Goal: Task Accomplishment & Management: Complete application form

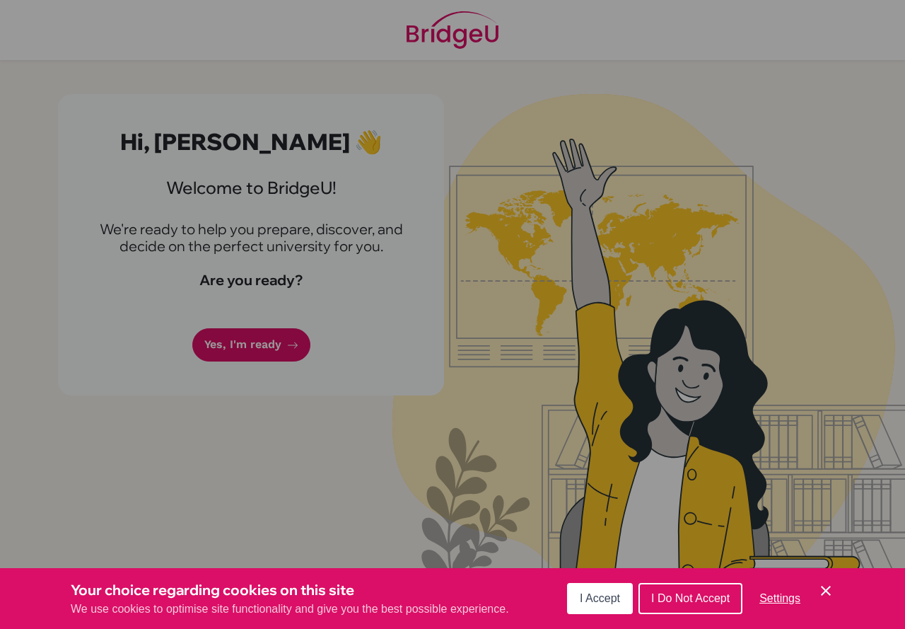
click at [570, 590] on div "Your choice regarding cookies on this site We use cookies to optimise site func…" at bounding box center [452, 598] width 905 height 61
click at [580, 596] on button "I Accept" at bounding box center [600, 598] width 66 height 31
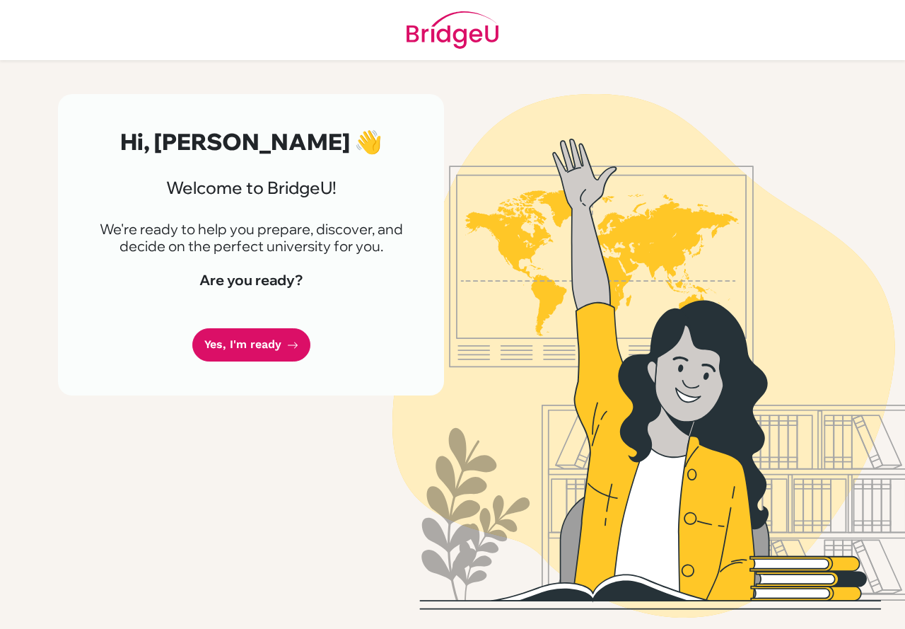
click at [156, 368] on div "Hi, Ahmed Sarmad 👋 Welcome to BridgeU! We're ready to help you prepare, discove…" at bounding box center [251, 244] width 386 height 301
click at [274, 354] on link "Yes, I'm ready" at bounding box center [251, 344] width 118 height 33
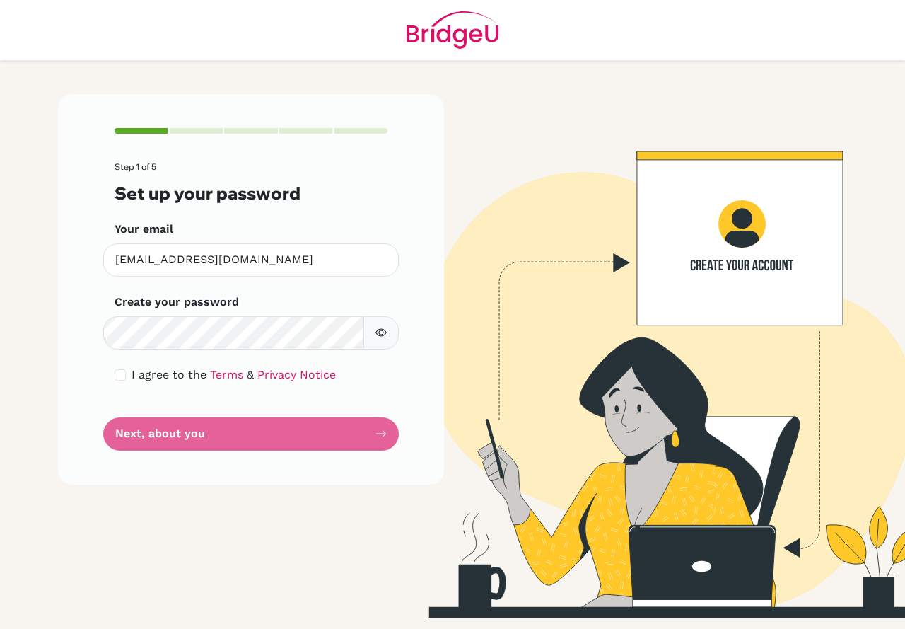
click at [347, 432] on form "Step 1 of 5 Set up your password Your email [EMAIL_ADDRESS][DOMAIN_NAME] Invali…" at bounding box center [251, 306] width 273 height 288
click at [349, 440] on form "Step 1 of 5 Set up your password Your email [EMAIL_ADDRESS][DOMAIN_NAME] Invali…" at bounding box center [251, 306] width 273 height 288
click at [366, 417] on form "Step 1 of 5 Set up your password Your email [EMAIL_ADDRESS][DOMAIN_NAME] Invali…" at bounding box center [251, 306] width 273 height 288
click at [366, 428] on form "Step 1 of 5 Set up your password Your email 3607@masdubai.ae Invalid email Crea…" at bounding box center [251, 306] width 273 height 288
click at [295, 380] on link "Privacy Notice" at bounding box center [296, 374] width 79 height 13
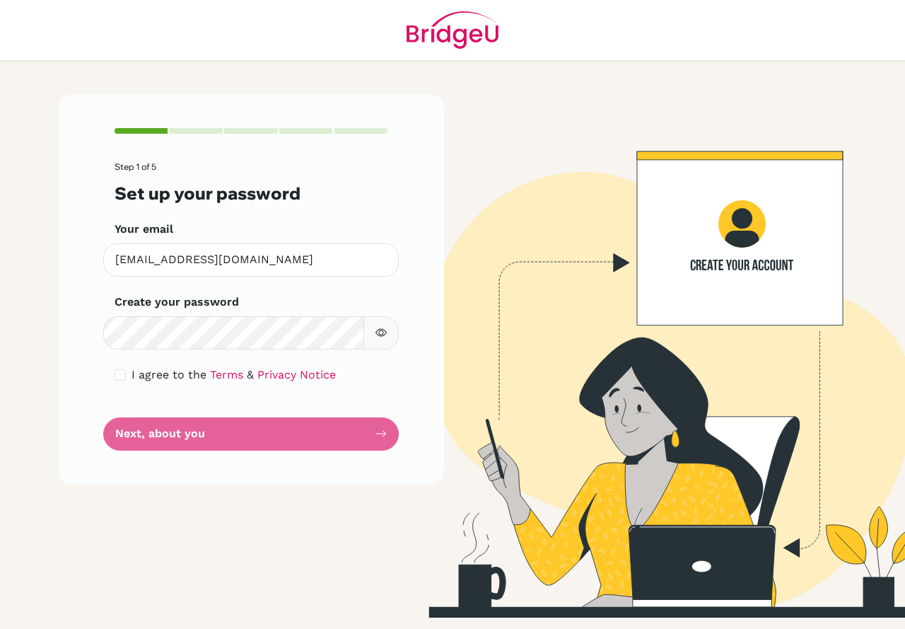
click at [328, 443] on form "Step 1 of 5 Set up your password Your email 3607@masdubai.ae Invalid email Crea…" at bounding box center [251, 306] width 273 height 288
click at [146, 316] on div "Create your password Make sure it's at least 6 characters" at bounding box center [251, 321] width 273 height 56
click at [342, 445] on form "Step 1 of 5 Set up your password Your email 3607@masdubai.ae Invalid email Crea…" at bounding box center [251, 306] width 273 height 288
click at [379, 335] on icon "button" at bounding box center [381, 332] width 5 height 5
click at [388, 342] on button "button" at bounding box center [381, 332] width 35 height 33
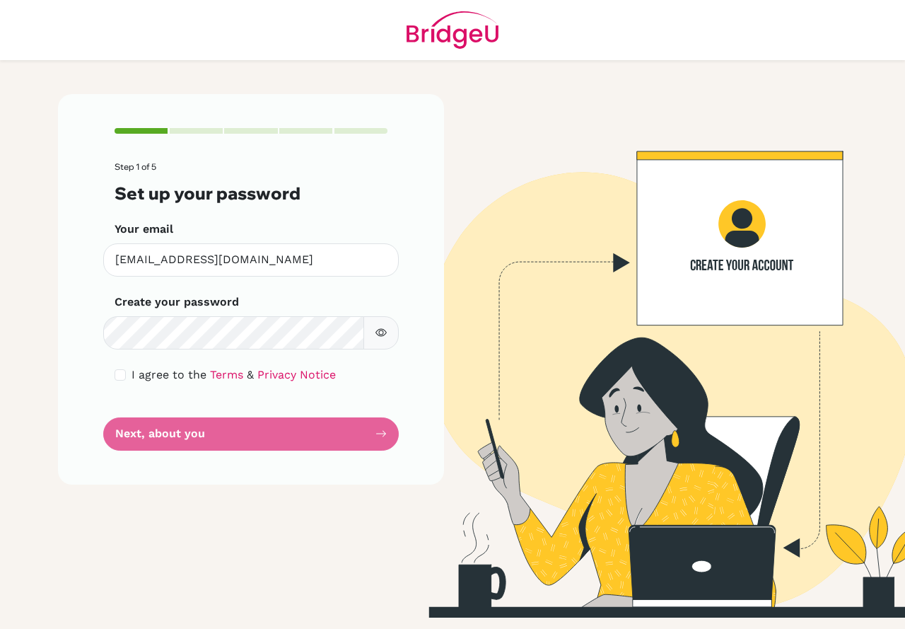
click at [373, 330] on button "button" at bounding box center [381, 332] width 35 height 33
click at [378, 331] on icon "button" at bounding box center [381, 332] width 10 height 9
click at [361, 420] on form "Step 1 of 5 Set up your password Your email [EMAIL_ADDRESS][DOMAIN_NAME] Invali…" at bounding box center [251, 306] width 273 height 288
click at [739, 245] on img at bounding box center [654, 355] width 806 height 523
drag, startPoint x: 305, startPoint y: 443, endPoint x: 228, endPoint y: 221, distance: 234.8
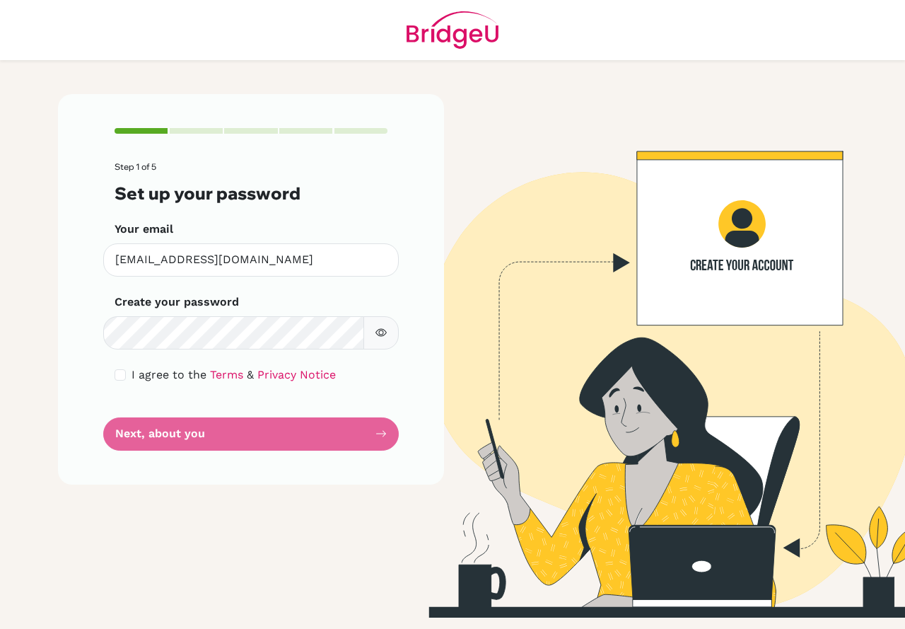
click at [228, 221] on form "Step 1 of 5 Set up your password Your email [EMAIL_ADDRESS][DOMAIN_NAME] Invali…" at bounding box center [251, 306] width 273 height 288
click at [254, 287] on form "Step 1 of 5 Set up your password Your email [EMAIL_ADDRESS][DOMAIN_NAME] Invali…" at bounding box center [251, 306] width 273 height 288
drag, startPoint x: 254, startPoint y: 255, endPoint x: 0, endPoint y: 248, distance: 254.0
click at [25, 248] on main "Step 1 of 5 Set up your password Your email [EMAIL_ADDRESS][DOMAIN_NAME] Invali…" at bounding box center [452, 314] width 905 height 629
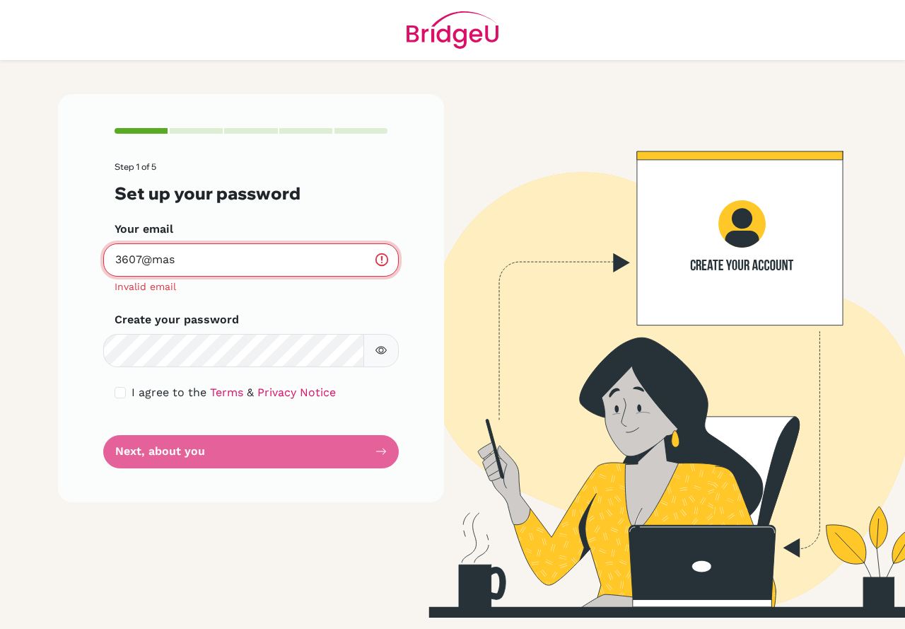
click at [192, 255] on input "3607@mas" at bounding box center [251, 259] width 296 height 33
click at [221, 269] on input "[EMAIL_ADDRESS][DOMAIN_NAME]" at bounding box center [251, 259] width 296 height 33
type input "[EMAIL_ADDRESS][DOMAIN_NAME]"
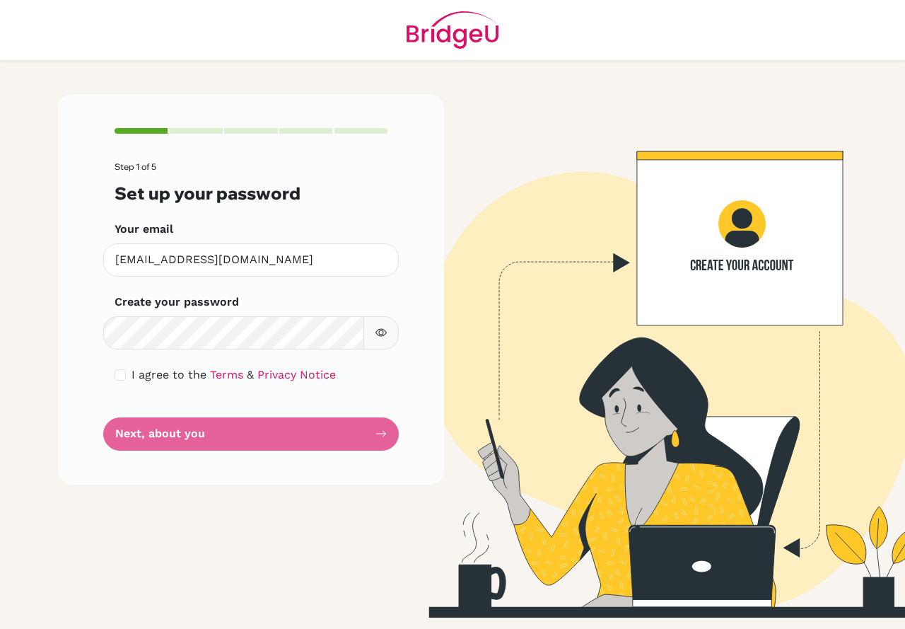
click at [226, 438] on form "Step 1 of 5 Set up your password Your email [EMAIL_ADDRESS][DOMAIN_NAME] Invali…" at bounding box center [251, 306] width 273 height 288
click at [279, 457] on div "Step 1 of 5 Set up your password Your email [EMAIL_ADDRESS][DOMAIN_NAME] Invali…" at bounding box center [251, 289] width 386 height 390
click at [359, 436] on form "Step 1 of 5 Set up your password Your email [EMAIL_ADDRESS][DOMAIN_NAME] Invali…" at bounding box center [251, 306] width 273 height 288
click at [298, 437] on form "Step 1 of 5 Set up your password Your email [EMAIL_ADDRESS][DOMAIN_NAME] Invali…" at bounding box center [251, 306] width 273 height 288
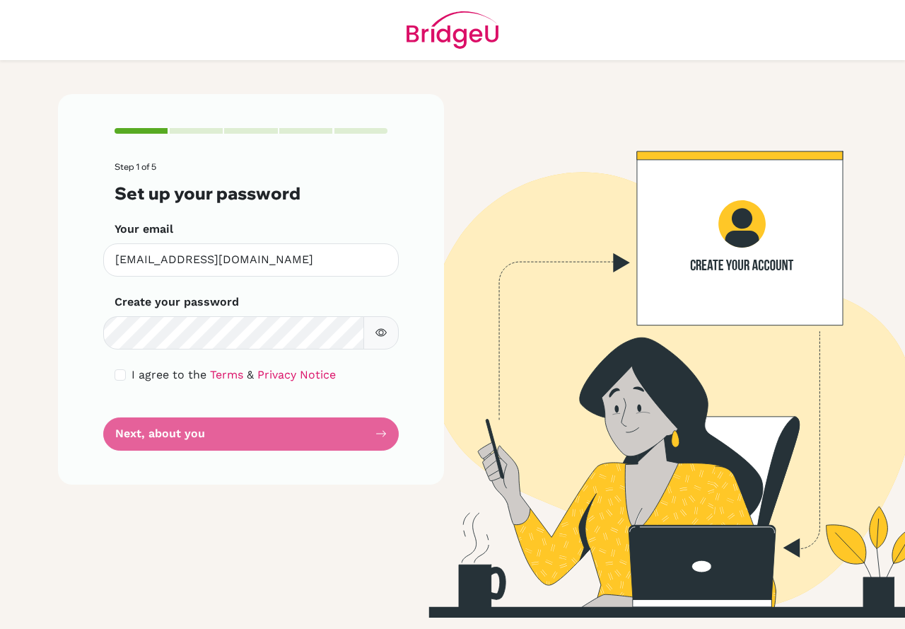
click at [308, 292] on form "Step 1 of 5 Set up your password Your email [EMAIL_ADDRESS][DOMAIN_NAME] Invali…" at bounding box center [251, 306] width 273 height 288
click at [308, 264] on input "[EMAIL_ADDRESS][DOMAIN_NAME]" at bounding box center [251, 259] width 296 height 33
click at [285, 358] on form "Step 1 of 5 Set up your password Your email [EMAIL_ADDRESS][DOMAIN_NAME] Invali…" at bounding box center [251, 306] width 273 height 288
drag, startPoint x: 285, startPoint y: 351, endPoint x: 93, endPoint y: 302, distance: 197.8
click at [117, 308] on form "Step 1 of 5 Set up your password Your email [EMAIL_ADDRESS][DOMAIN_NAME] Invali…" at bounding box center [251, 306] width 273 height 288
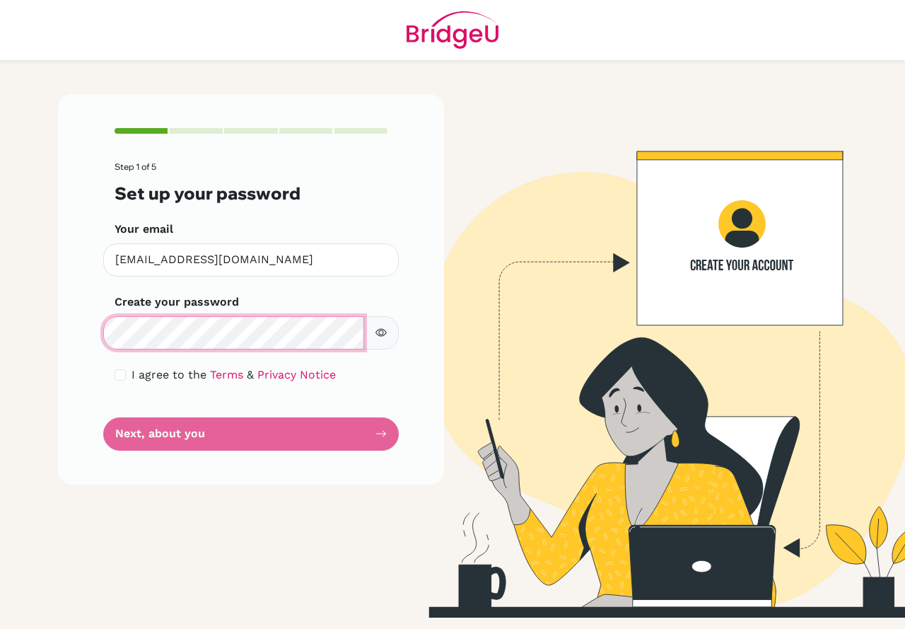
click at [13, 312] on main "Step 1 of 5 Set up your password Your email [EMAIL_ADDRESS][DOMAIN_NAME] Invali…" at bounding box center [452, 314] width 905 height 629
click at [54, 342] on div "Step 1 of 5 Set up your password Your email [EMAIL_ADDRESS][DOMAIN_NAME] Invali…" at bounding box center [251, 355] width 403 height 523
click at [86, 317] on div "Step 1 of 5 Set up your password Your email [EMAIL_ADDRESS][DOMAIN_NAME] Invali…" at bounding box center [251, 289] width 386 height 390
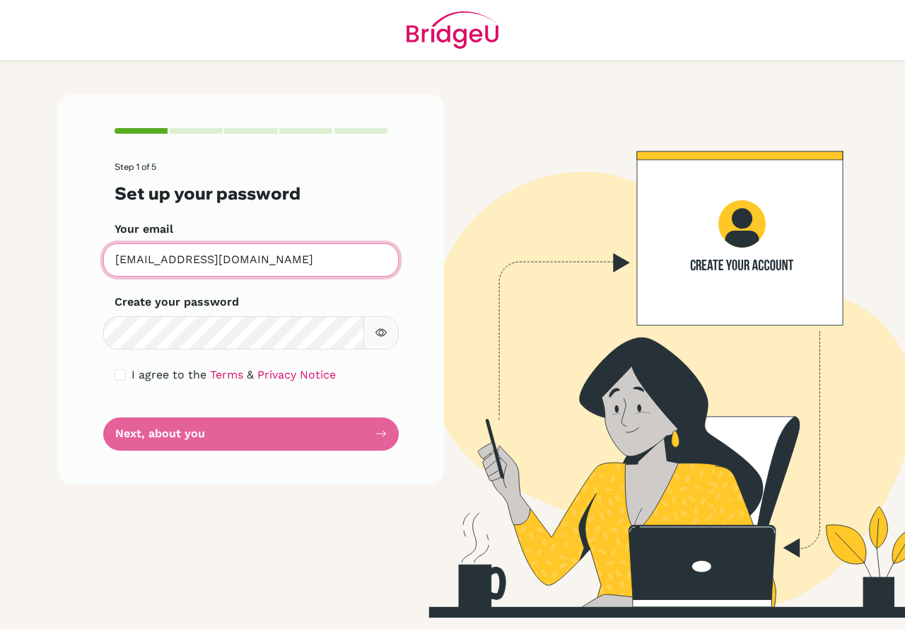
drag, startPoint x: 262, startPoint y: 266, endPoint x: 0, endPoint y: 266, distance: 262.4
click at [0, 266] on main "Step 1 of 5 Set up your password Your email [EMAIL_ADDRESS][DOMAIN_NAME] Invali…" at bounding box center [452, 314] width 905 height 629
click at [391, 337] on button "button" at bounding box center [381, 332] width 35 height 33
click at [255, 441] on form "Step 1 of 5 Set up your password Your email 3607@masdubai.ae Invalid email Crea…" at bounding box center [251, 306] width 273 height 288
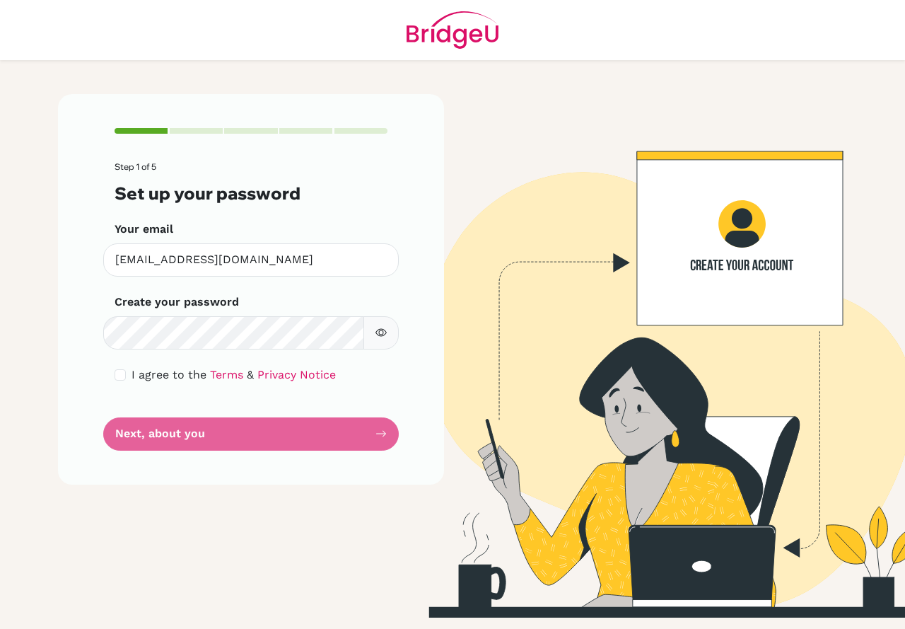
click at [255, 441] on form "Step 1 of 5 Set up your password Your email 3607@masdubai.ae Invalid email Crea…" at bounding box center [251, 306] width 273 height 288
click at [284, 424] on form "Step 1 of 5 Set up your password Your email 3607@masdubai.ae Invalid email Crea…" at bounding box center [251, 306] width 273 height 288
click at [610, 537] on img at bounding box center [654, 355] width 806 height 523
click at [320, 427] on form "Step 1 of 5 Set up your password Your email [EMAIL_ADDRESS][DOMAIN_NAME] Invali…" at bounding box center [251, 306] width 273 height 288
click at [389, 411] on div "Step 1 of 5 Set up your password Your email [EMAIL_ADDRESS][DOMAIN_NAME] Invali…" at bounding box center [251, 289] width 386 height 390
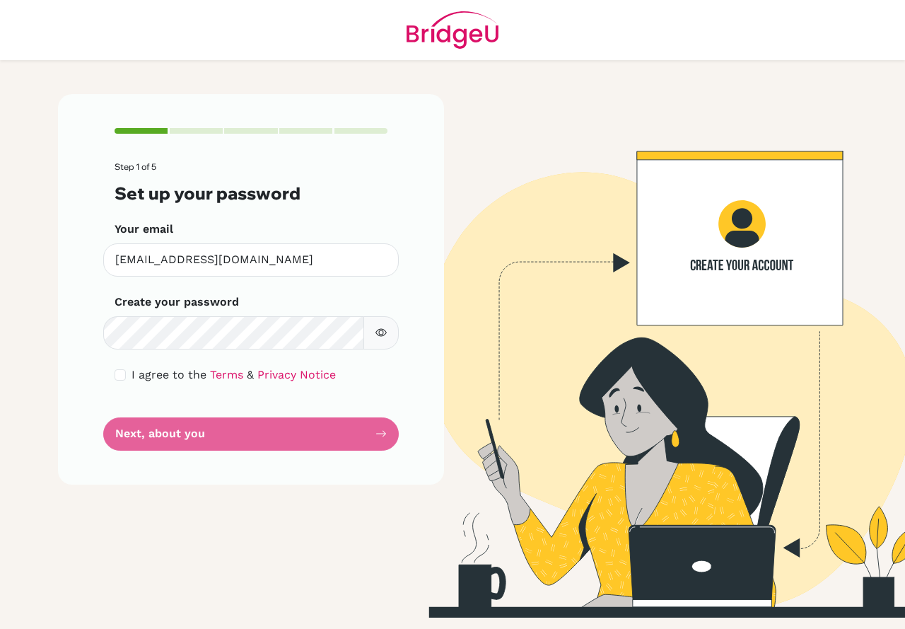
click at [380, 446] on form "Step 1 of 5 Set up your password Your email [EMAIL_ADDRESS][DOMAIN_NAME] Invali…" at bounding box center [251, 306] width 273 height 288
click at [165, 183] on h3 "Set up your password" at bounding box center [251, 193] width 273 height 21
click at [151, 185] on h3 "Set up your password" at bounding box center [251, 193] width 273 height 21
click at [388, 332] on button "button" at bounding box center [381, 332] width 35 height 33
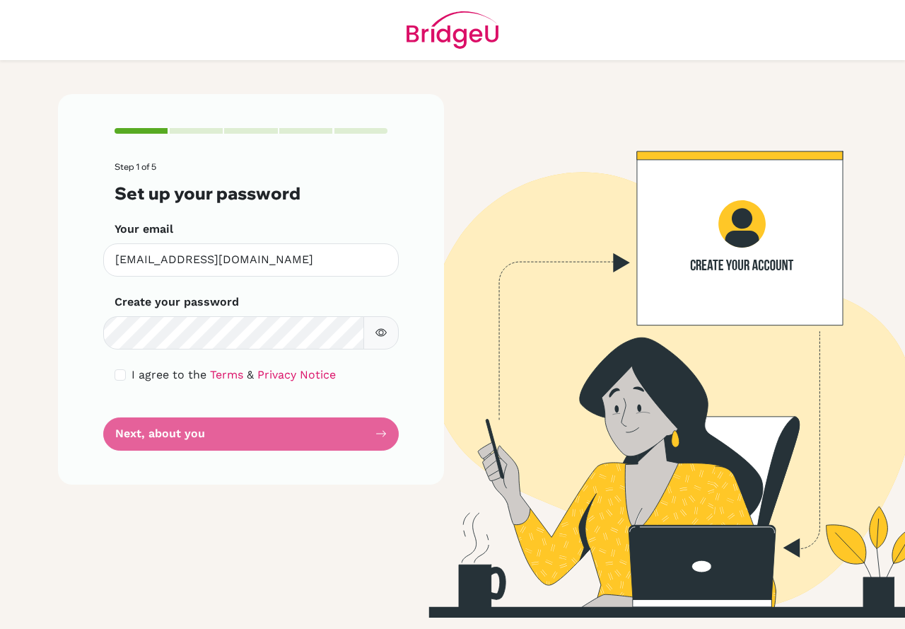
click at [199, 421] on form "Step 1 of 5 Set up your password Your email [EMAIL_ADDRESS][DOMAIN_NAME] Invali…" at bounding box center [251, 306] width 273 height 288
click at [229, 248] on input "3607@masdubai.ae" at bounding box center [251, 259] width 296 height 33
click at [457, 348] on img at bounding box center [654, 355] width 806 height 523
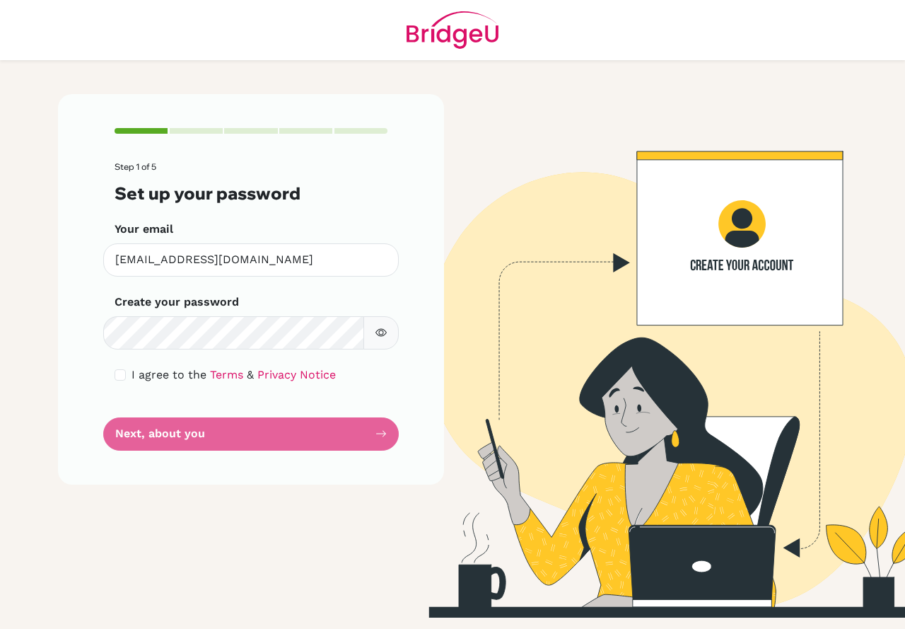
click at [468, 38] on img at bounding box center [453, 30] width 92 height 60
click at [119, 380] on input "checkbox" at bounding box center [120, 374] width 11 height 11
checkbox input "true"
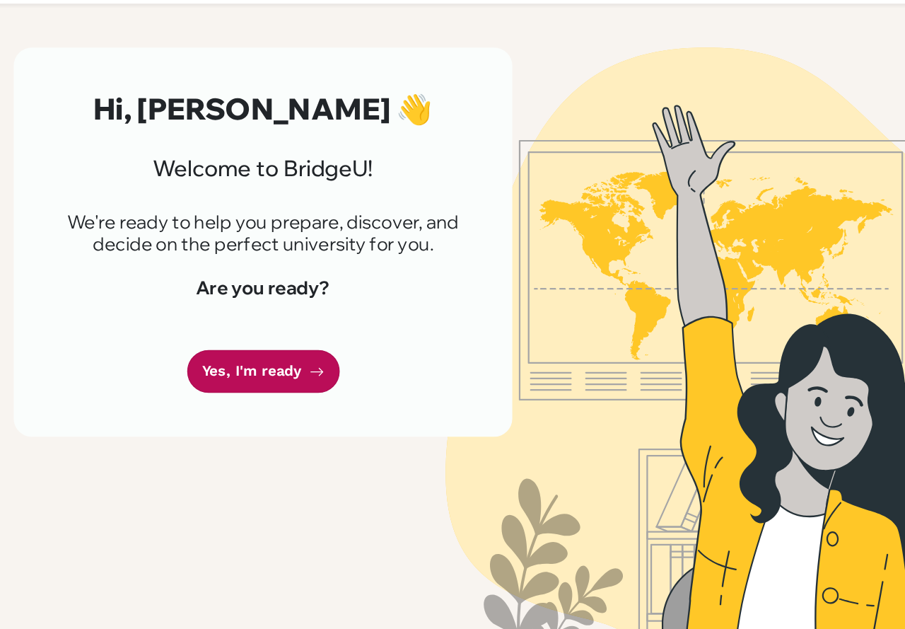
click at [243, 333] on link "Yes, I'm ready" at bounding box center [251, 344] width 118 height 33
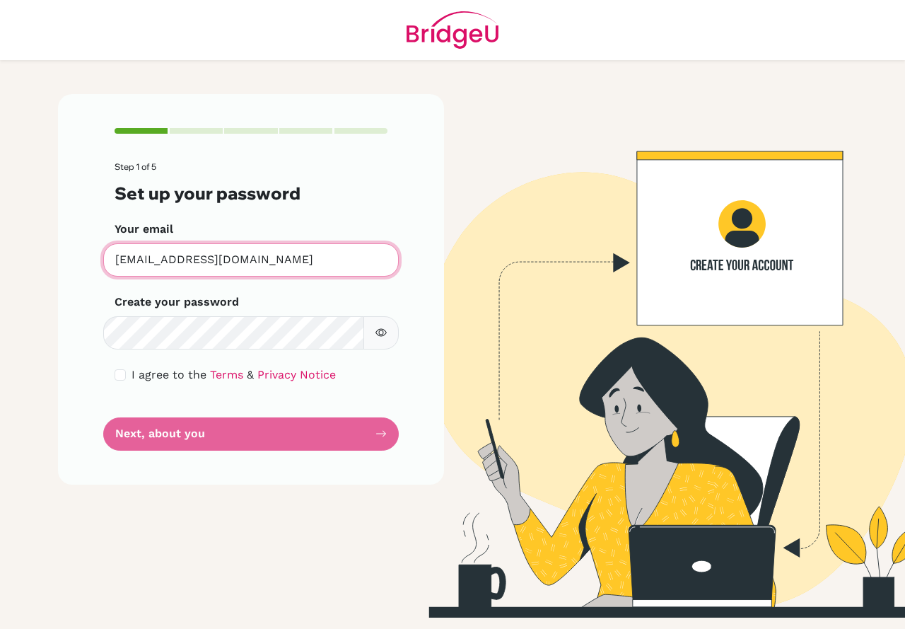
click at [240, 264] on input "[EMAIL_ADDRESS][DOMAIN_NAME]" at bounding box center [251, 259] width 296 height 33
click at [325, 422] on form "Step 1 of 5 Set up your password Your email [EMAIL_ADDRESS][DOMAIN_NAME] Invali…" at bounding box center [251, 306] width 273 height 288
click at [116, 373] on input "checkbox" at bounding box center [120, 374] width 11 height 11
checkbox input "true"
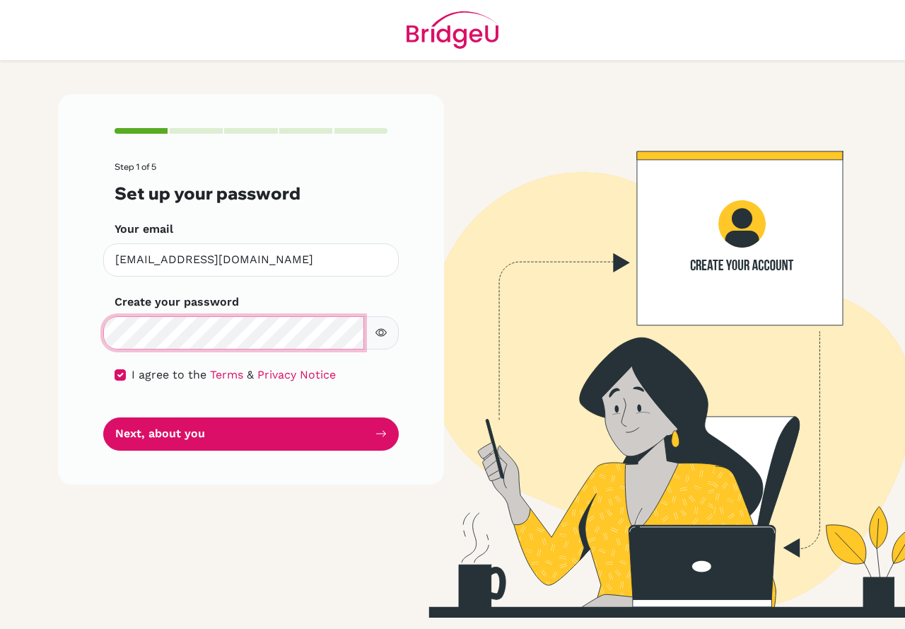
click at [4, 358] on main "Step 1 of 5 Set up your password Your email [EMAIL_ADDRESS][DOMAIN_NAME] Invali…" at bounding box center [452, 314] width 905 height 629
click at [163, 414] on form "Step 1 of 5 Set up your password Your email [EMAIL_ADDRESS][DOMAIN_NAME] Invali…" at bounding box center [251, 306] width 273 height 288
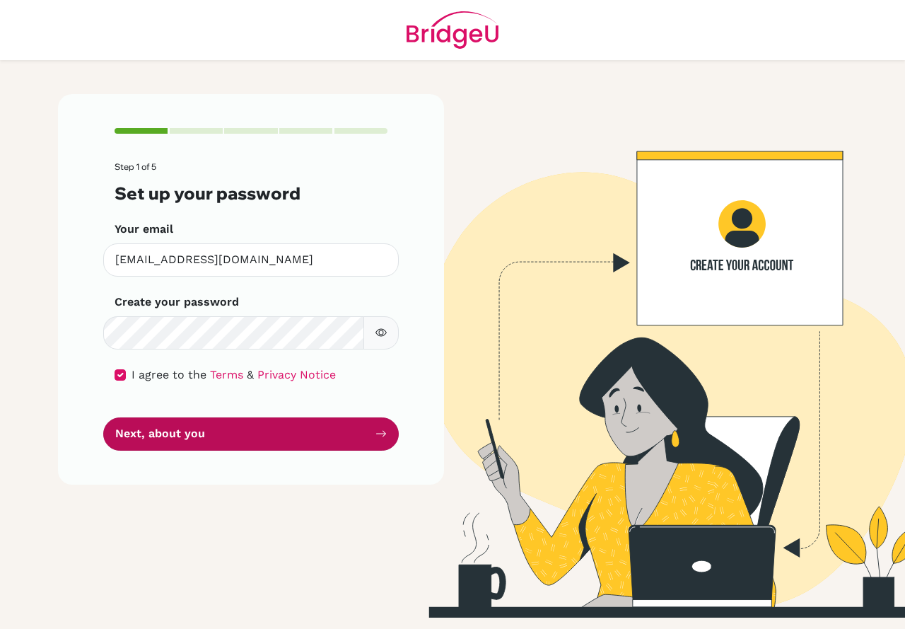
click at [156, 424] on button "Next, about you" at bounding box center [251, 433] width 296 height 33
